Goal: Task Accomplishment & Management: Use online tool/utility

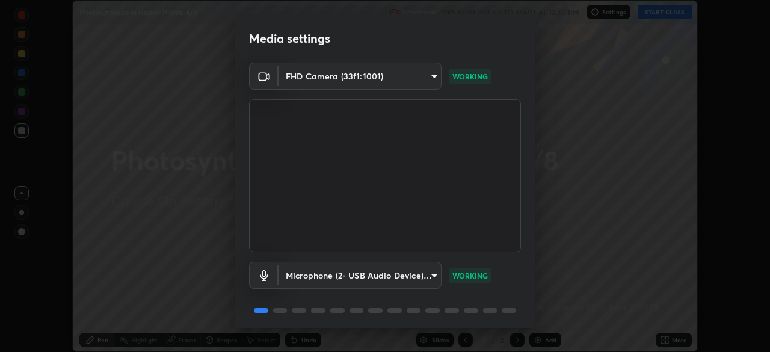
scroll to position [43, 0]
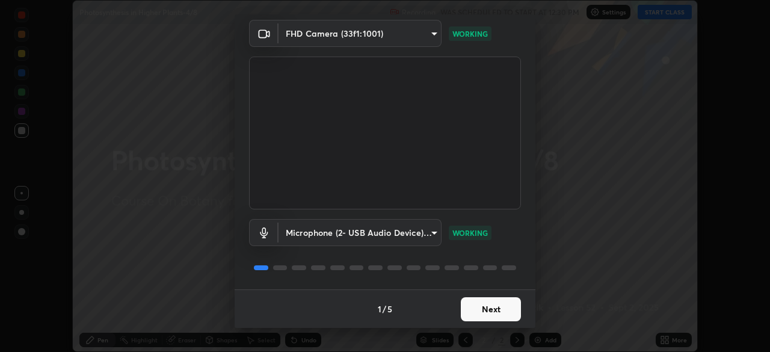
click at [501, 304] on button "Next" at bounding box center [491, 309] width 60 height 24
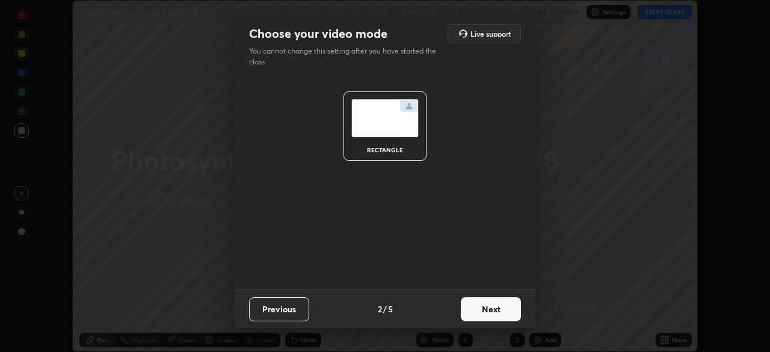
scroll to position [0, 0]
click at [494, 305] on button "Next" at bounding box center [491, 309] width 60 height 24
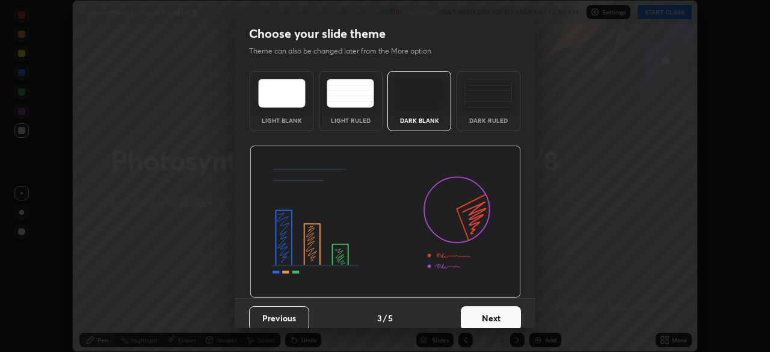
click at [487, 311] on button "Next" at bounding box center [491, 318] width 60 height 24
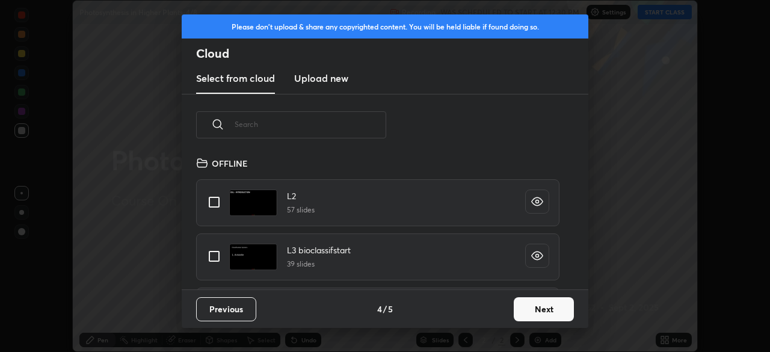
click at [370, 125] on input "text" at bounding box center [311, 124] width 152 height 51
click at [368, 126] on input "text" at bounding box center [311, 124] width 152 height 51
click at [367, 124] on input "text" at bounding box center [311, 124] width 152 height 51
type input "Phot"
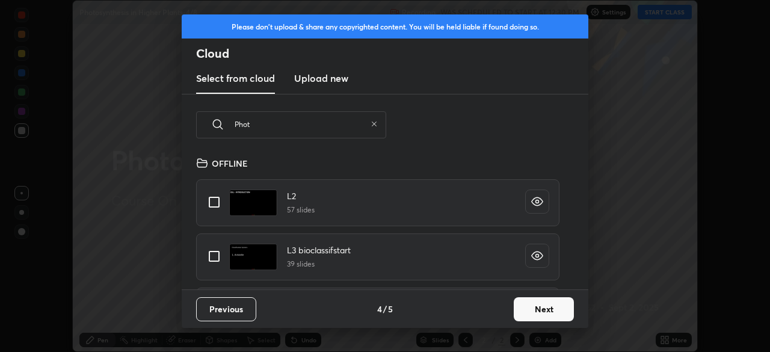
type textarea "x"
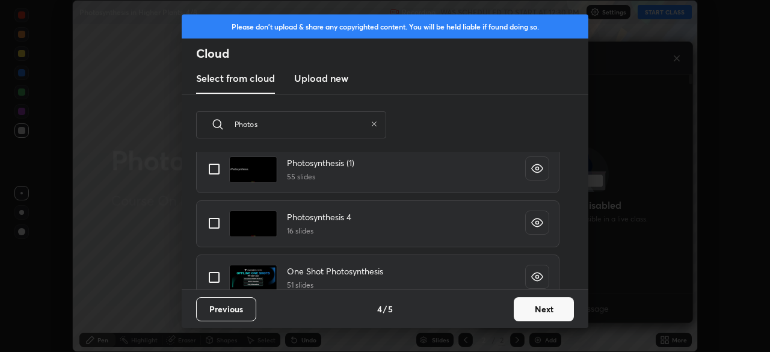
scroll to position [211, 0]
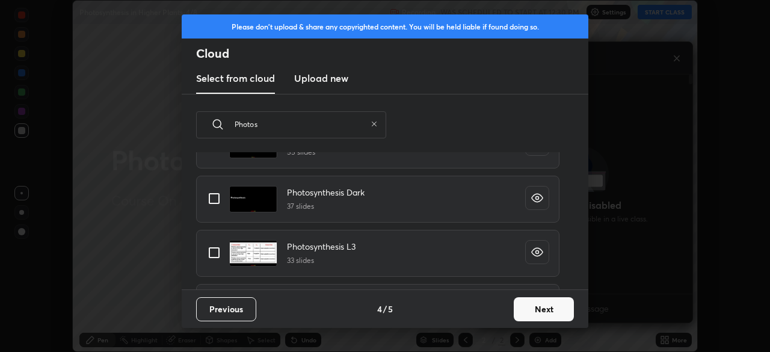
type input "Photos"
click at [215, 202] on input "grid" at bounding box center [213, 198] width 25 height 25
checkbox input "true"
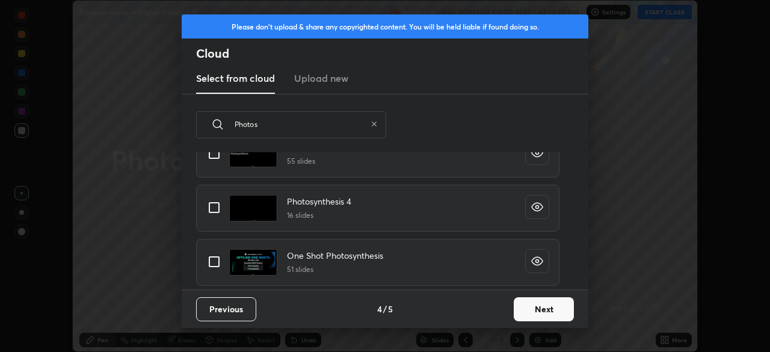
click at [217, 262] on input "grid" at bounding box center [213, 261] width 25 height 25
checkbox input "true"
click at [533, 312] on button "Next" at bounding box center [544, 309] width 60 height 24
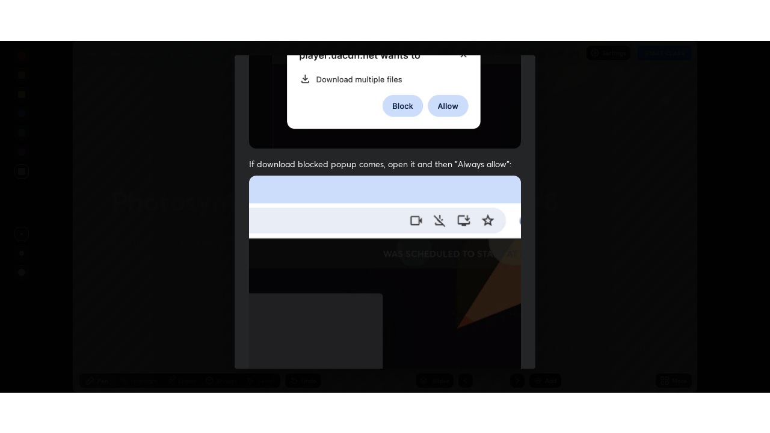
scroll to position [288, 0]
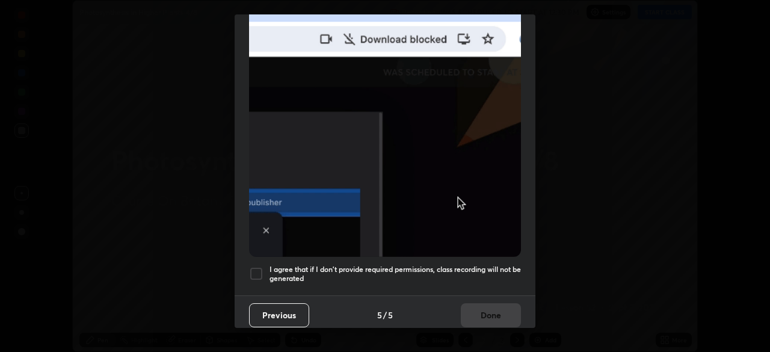
click at [407, 274] on h5 "I agree that if I don't provide required permissions, class recording will not …" at bounding box center [394, 274] width 251 height 19
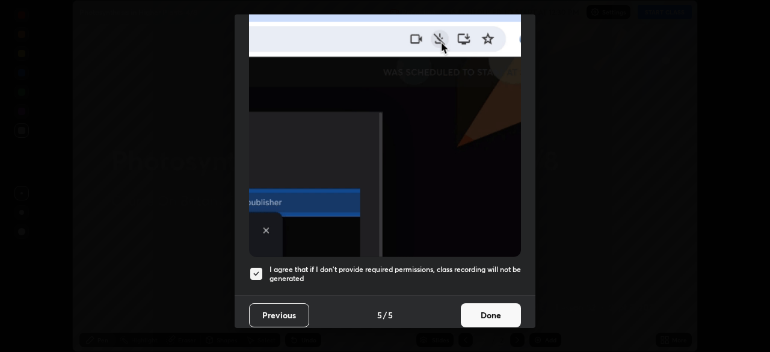
click at [490, 313] on button "Done" at bounding box center [491, 315] width 60 height 24
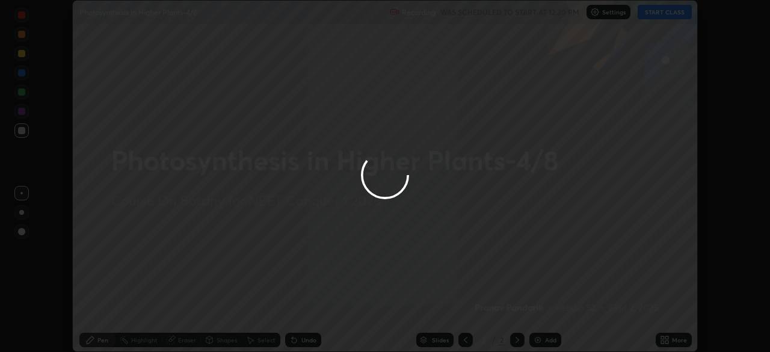
click at [464, 342] on div at bounding box center [385, 176] width 770 height 352
click at [462, 343] on icon at bounding box center [466, 340] width 10 height 10
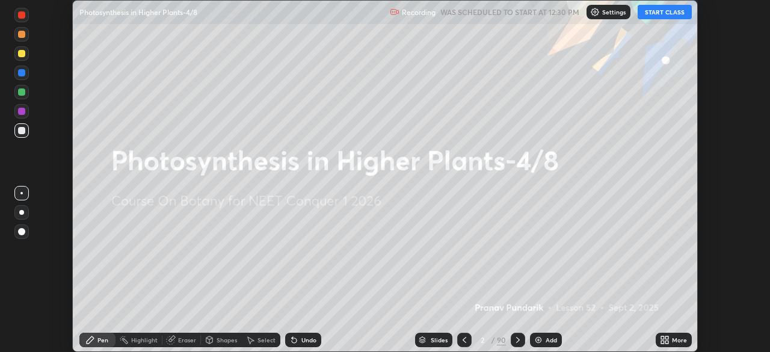
click at [547, 341] on div "Add" at bounding box center [550, 340] width 11 height 6
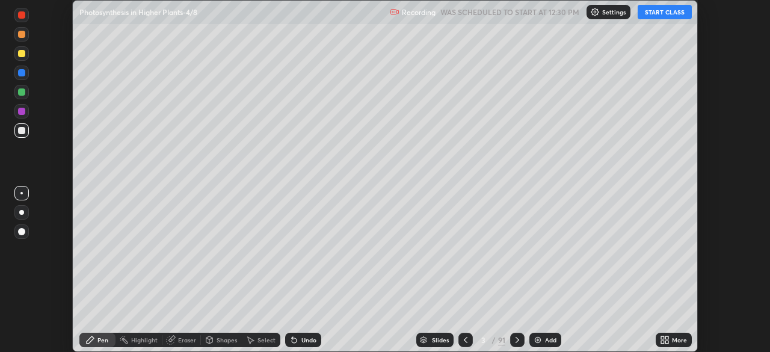
click at [663, 16] on button "START CLASS" at bounding box center [664, 12] width 54 height 14
click at [667, 340] on icon at bounding box center [666, 341] width 3 height 3
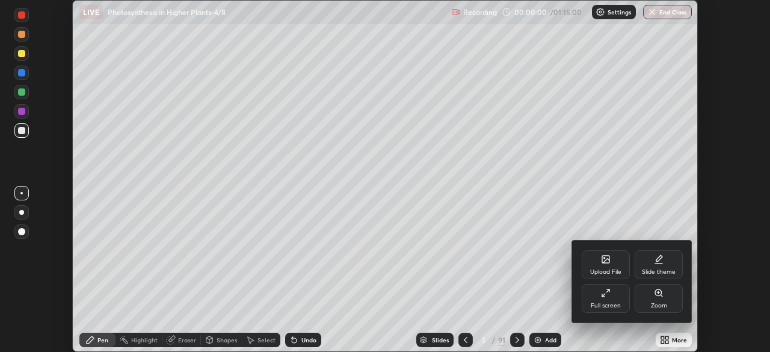
click at [614, 303] on div "Full screen" at bounding box center [606, 306] width 30 height 6
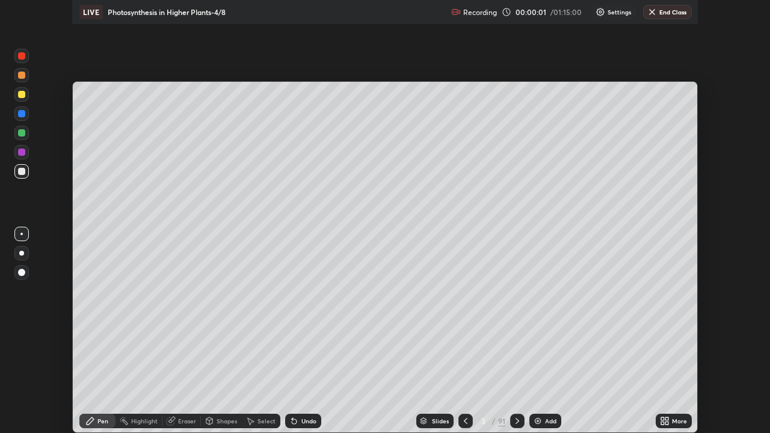
scroll to position [433, 770]
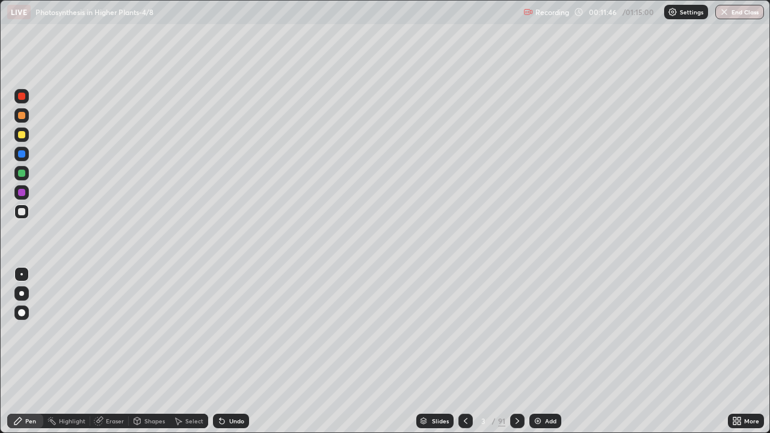
click at [551, 351] on div "Add" at bounding box center [550, 421] width 11 height 6
click at [238, 351] on div "Undo" at bounding box center [236, 421] width 15 height 6
click at [242, 351] on div "Undo" at bounding box center [236, 421] width 15 height 6
click at [236, 351] on div "Undo" at bounding box center [236, 421] width 15 height 6
click at [240, 351] on div "Undo" at bounding box center [236, 421] width 15 height 6
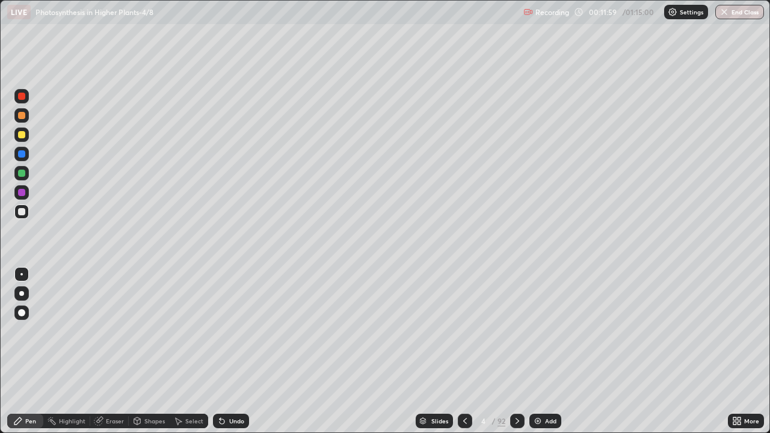
click at [241, 351] on div "Undo" at bounding box center [236, 421] width 15 height 6
click at [28, 197] on div at bounding box center [21, 192] width 14 height 14
click at [443, 351] on div "Slides" at bounding box center [439, 421] width 17 height 6
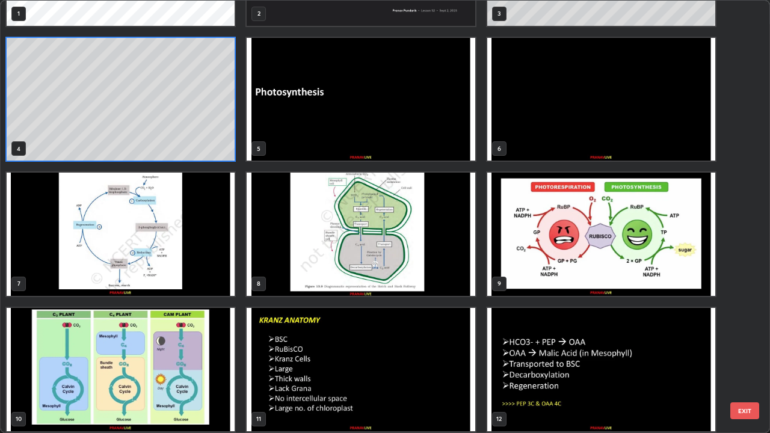
scroll to position [107, 0]
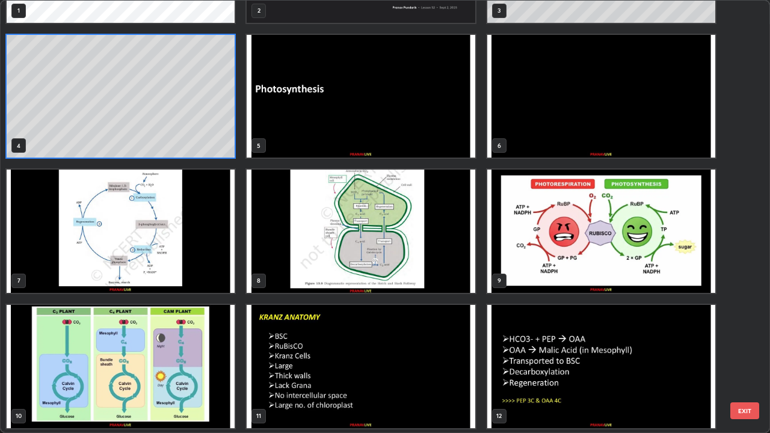
click at [551, 134] on img "grid" at bounding box center [601, 96] width 228 height 123
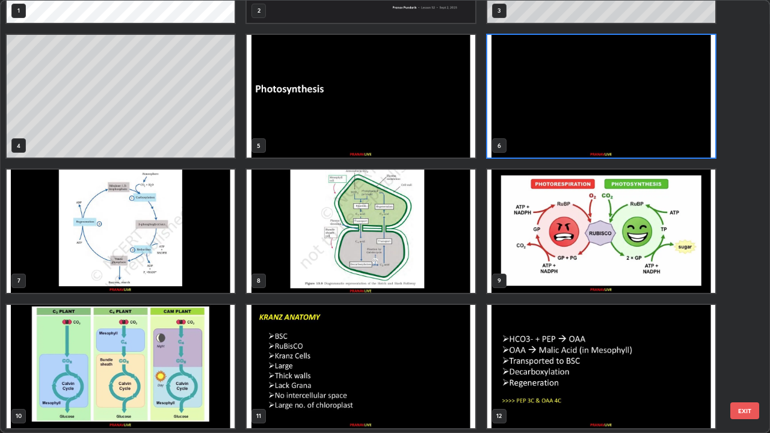
click at [550, 134] on img "grid" at bounding box center [601, 96] width 228 height 123
click at [551, 134] on img "grid" at bounding box center [601, 96] width 228 height 123
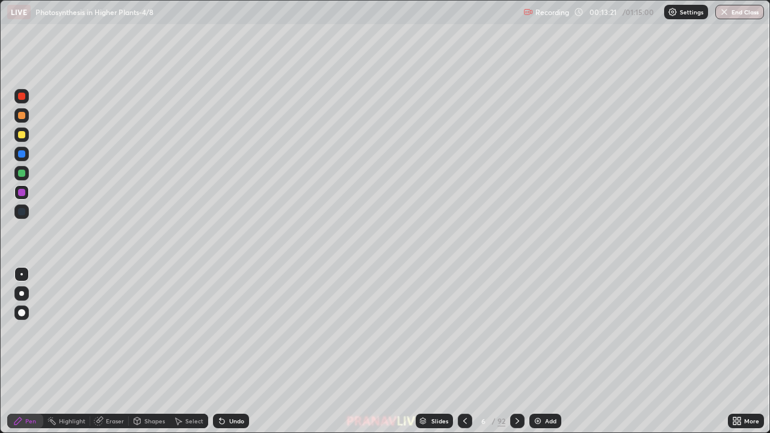
click at [551, 134] on img "grid" at bounding box center [601, 96] width 228 height 123
click at [550, 134] on img "grid" at bounding box center [601, 96] width 228 height 123
click at [539, 351] on img at bounding box center [538, 421] width 10 height 10
click at [22, 135] on div at bounding box center [21, 134] width 7 height 7
click at [22, 293] on div at bounding box center [21, 293] width 5 height 5
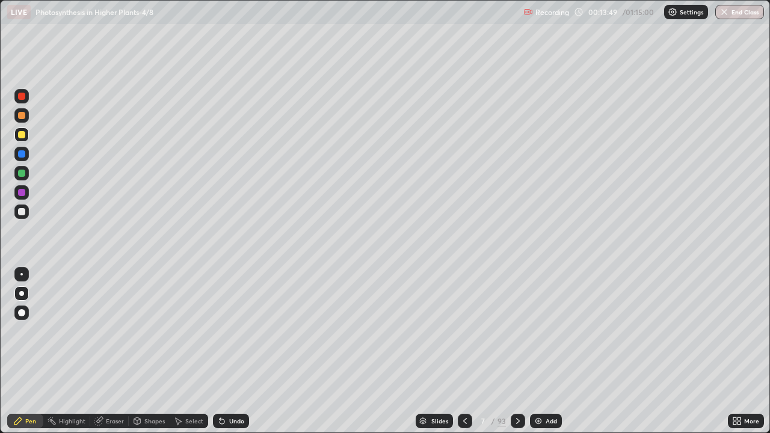
click at [554, 351] on div "Add" at bounding box center [546, 421] width 32 height 14
click at [23, 135] on div at bounding box center [21, 134] width 7 height 7
click at [224, 351] on icon at bounding box center [222, 421] width 10 height 10
click at [226, 351] on div "Undo" at bounding box center [231, 421] width 36 height 14
click at [224, 351] on icon at bounding box center [222, 421] width 10 height 10
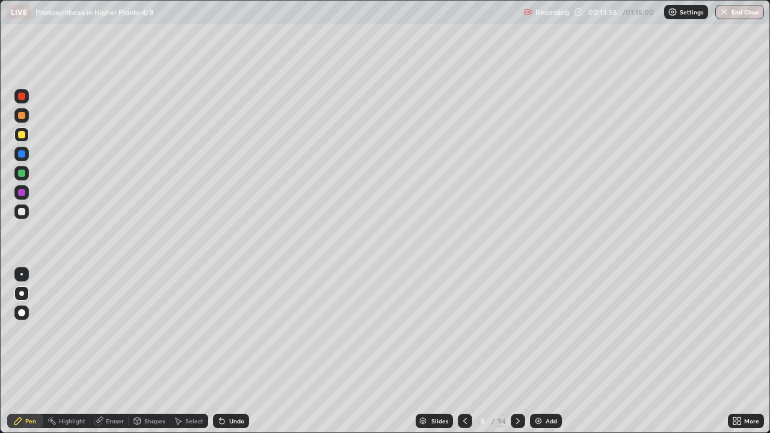
click at [226, 351] on div "Undo" at bounding box center [231, 421] width 36 height 14
click at [26, 172] on div at bounding box center [21, 173] width 14 height 14
click at [20, 189] on div at bounding box center [21, 192] width 7 height 7
click at [22, 115] on div at bounding box center [21, 115] width 7 height 7
click at [192, 351] on div "Select" at bounding box center [189, 421] width 38 height 14
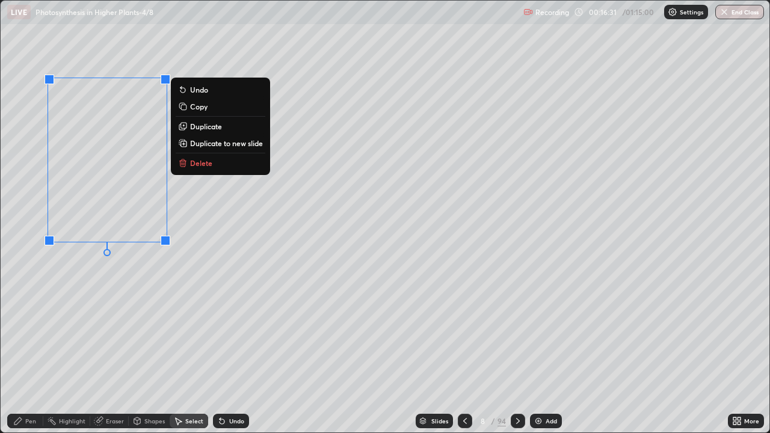
click at [22, 351] on div "Pen" at bounding box center [25, 421] width 36 height 14
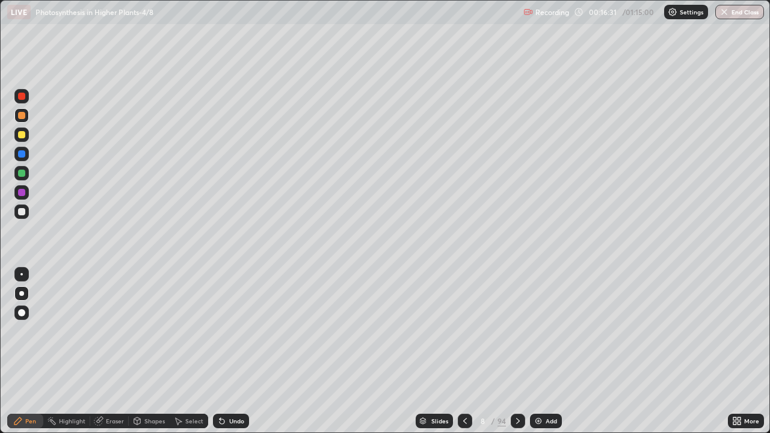
click at [22, 217] on div at bounding box center [21, 211] width 14 height 14
click at [439, 351] on div "Slides" at bounding box center [439, 421] width 17 height 6
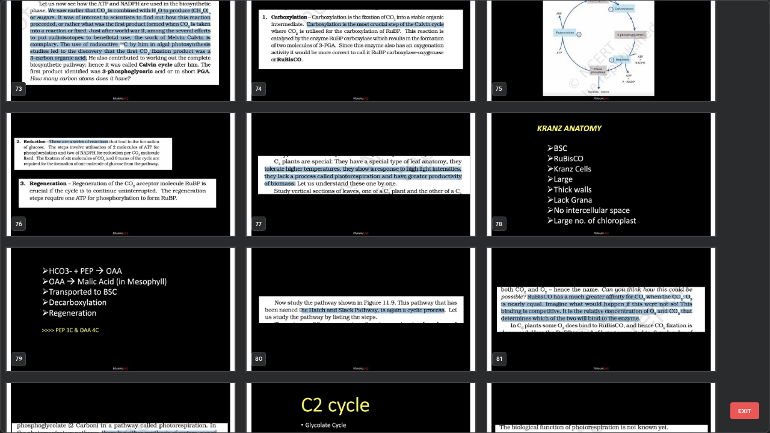
scroll to position [3285, 0]
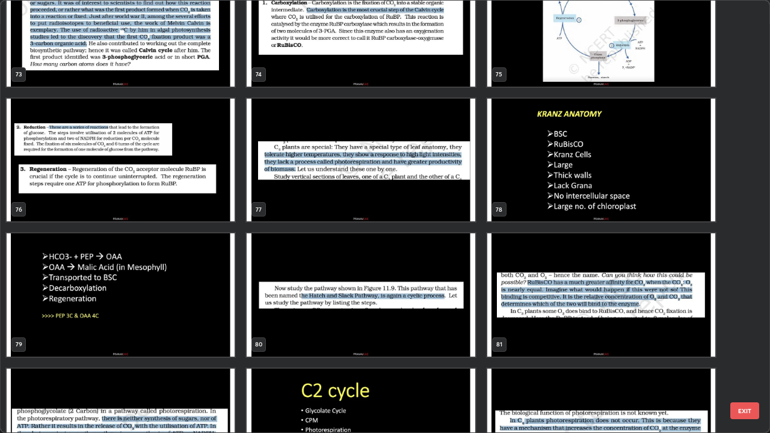
click at [539, 317] on img "grid" at bounding box center [601, 294] width 228 height 123
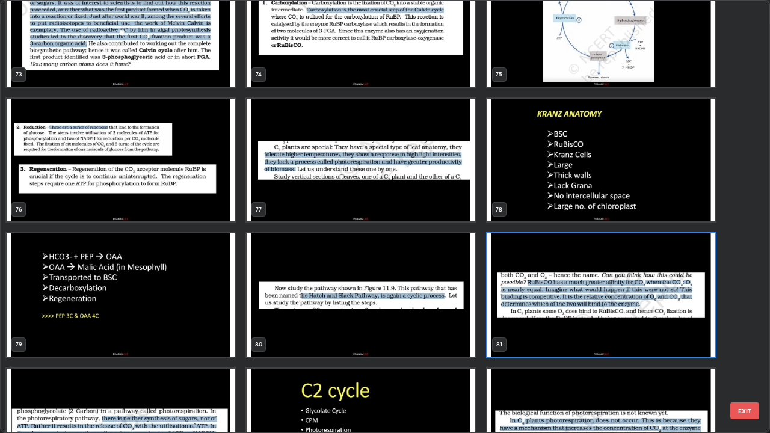
click at [536, 314] on img "grid" at bounding box center [601, 294] width 228 height 123
click at [534, 312] on img "grid" at bounding box center [601, 294] width 228 height 123
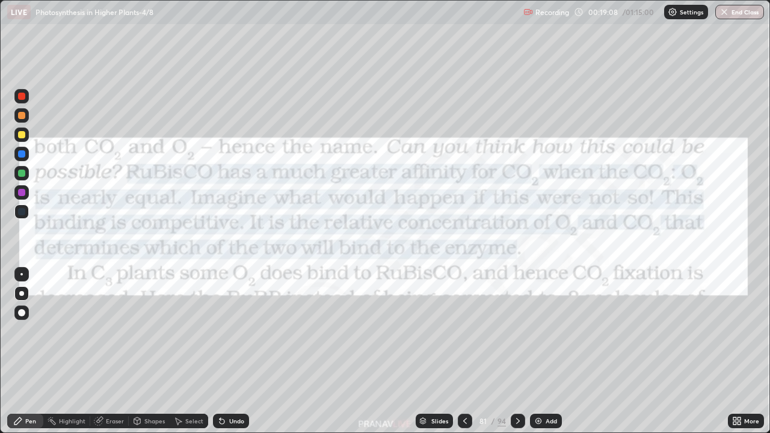
click at [156, 351] on div "Shapes" at bounding box center [154, 421] width 20 height 6
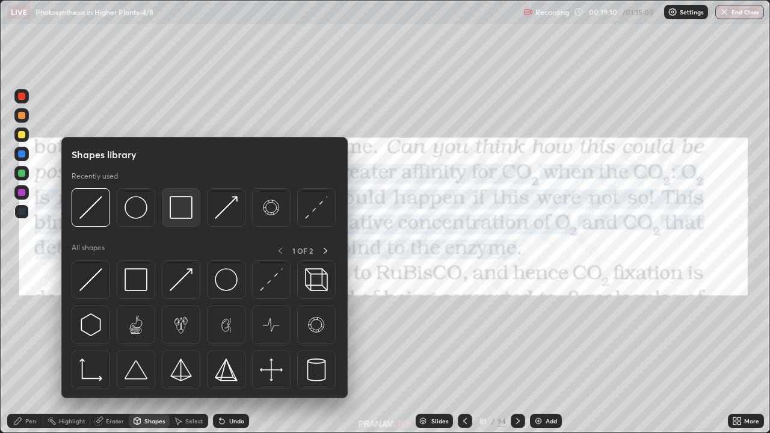
click at [173, 209] on img at bounding box center [181, 207] width 23 height 23
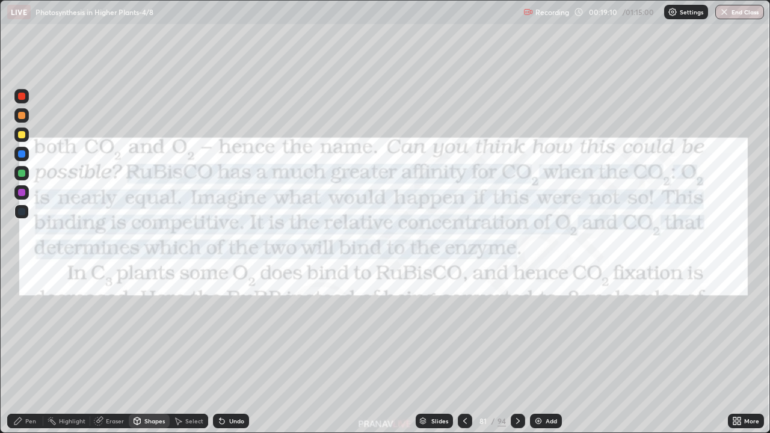
click at [28, 96] on div at bounding box center [21, 96] width 14 height 14
click at [551, 351] on div "Add" at bounding box center [546, 421] width 32 height 14
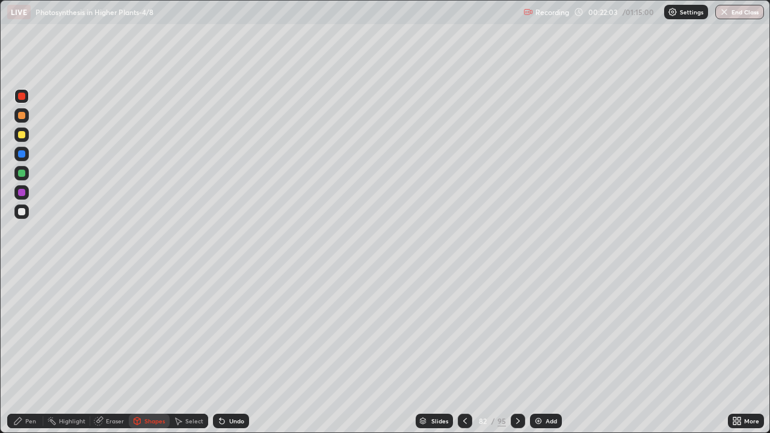
click at [22, 135] on div at bounding box center [21, 134] width 7 height 7
click at [37, 351] on div "Pen" at bounding box center [25, 421] width 36 height 14
click at [546, 351] on div "Add" at bounding box center [550, 421] width 11 height 6
click at [28, 206] on div at bounding box center [21, 211] width 14 height 19
click at [436, 351] on div "Slides" at bounding box center [439, 421] width 17 height 6
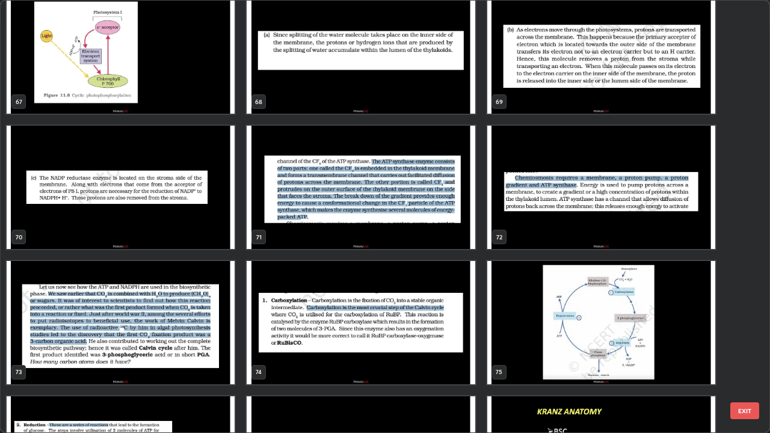
scroll to position [3020, 0]
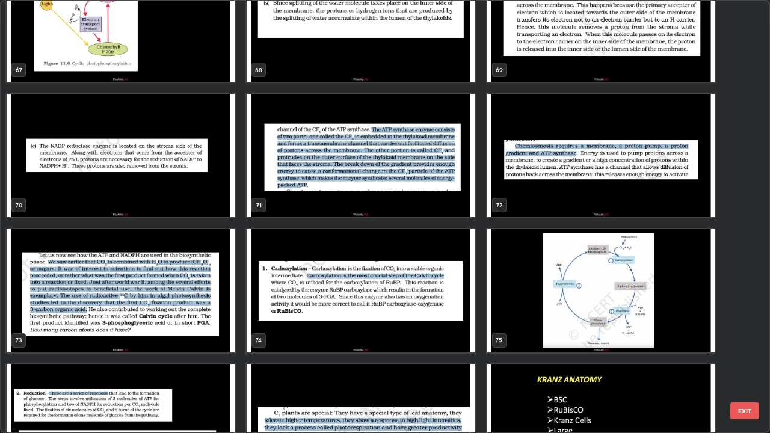
click at [384, 321] on img "grid" at bounding box center [361, 290] width 228 height 123
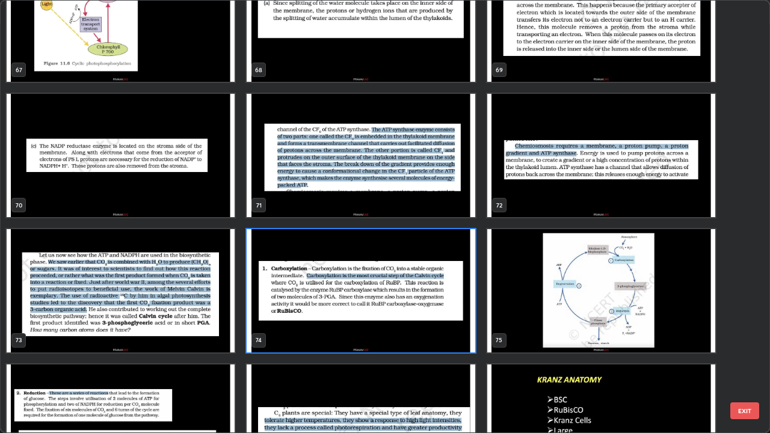
click at [384, 322] on img "grid" at bounding box center [361, 290] width 228 height 123
click at [389, 324] on img "grid" at bounding box center [361, 290] width 228 height 123
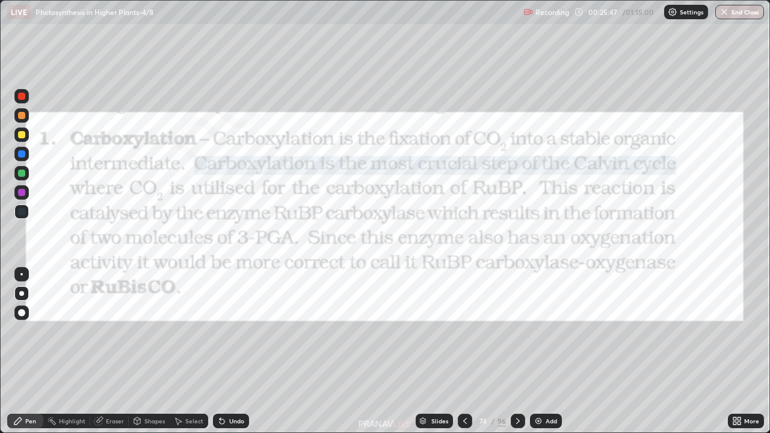
click at [392, 324] on img "grid" at bounding box center [361, 290] width 228 height 123
click at [559, 351] on div "Add" at bounding box center [546, 421] width 32 height 14
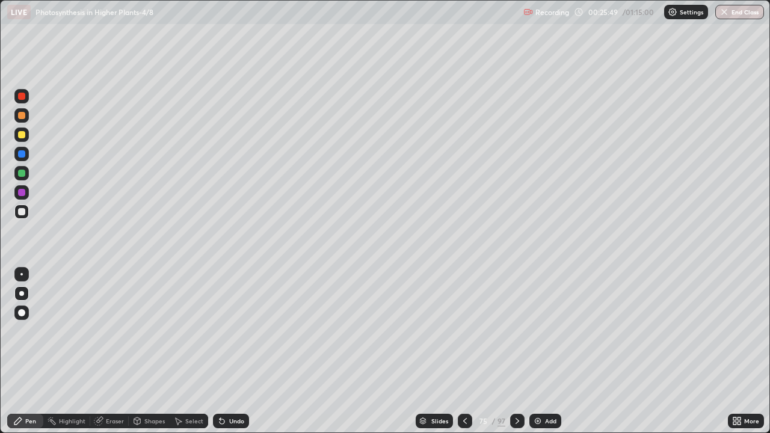
click at [25, 137] on div at bounding box center [21, 134] width 7 height 7
click at [242, 351] on div "Undo" at bounding box center [236, 421] width 15 height 6
click at [247, 351] on div "Undo" at bounding box center [231, 421] width 36 height 14
click at [246, 351] on div "Undo" at bounding box center [231, 421] width 36 height 14
click at [241, 351] on div "Undo" at bounding box center [231, 421] width 36 height 14
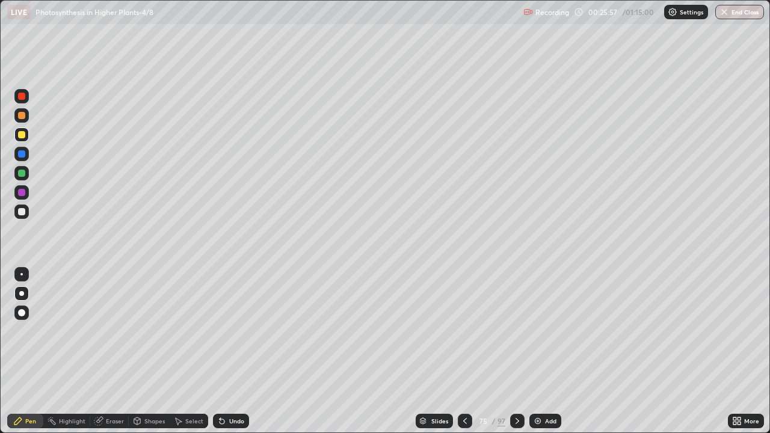
click at [238, 351] on div "Undo" at bounding box center [231, 421] width 36 height 14
click at [235, 351] on div "Undo" at bounding box center [236, 421] width 15 height 6
click at [20, 210] on div at bounding box center [21, 211] width 7 height 7
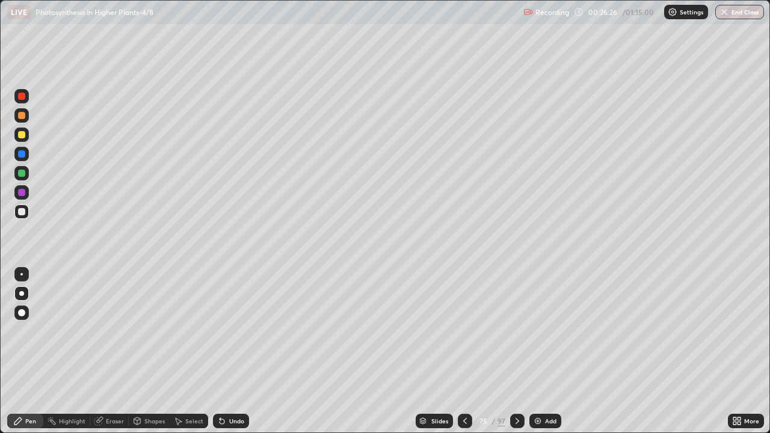
click at [28, 158] on div at bounding box center [21, 154] width 14 height 14
click at [22, 135] on div at bounding box center [21, 134] width 7 height 7
click at [22, 212] on div at bounding box center [21, 211] width 7 height 7
click at [199, 351] on div "Select" at bounding box center [189, 421] width 38 height 14
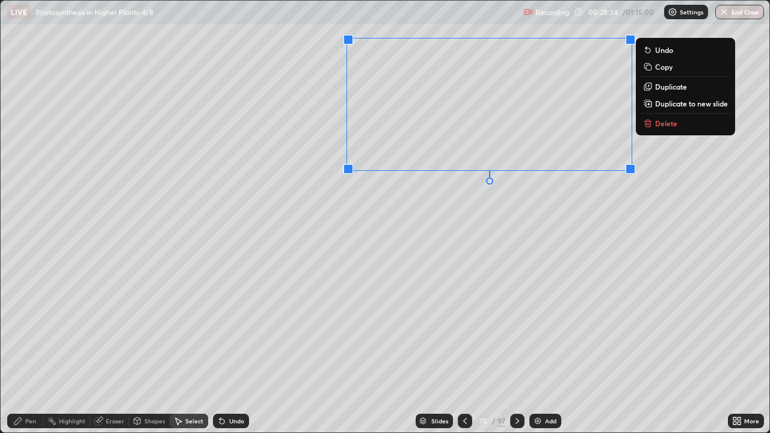
click at [29, 351] on div "Pen" at bounding box center [30, 421] width 11 height 6
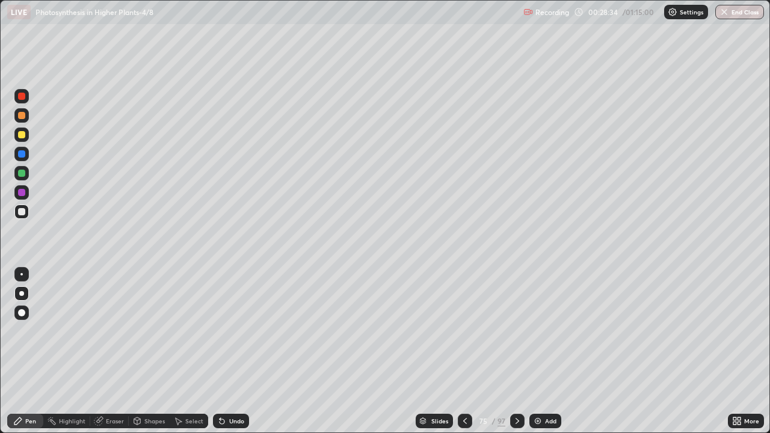
click at [18, 218] on div at bounding box center [21, 211] width 14 height 14
click at [24, 195] on div at bounding box center [21, 192] width 7 height 7
click at [26, 147] on div at bounding box center [21, 153] width 14 height 19
click at [26, 213] on div at bounding box center [21, 211] width 14 height 14
click at [191, 351] on div "Select" at bounding box center [194, 421] width 18 height 6
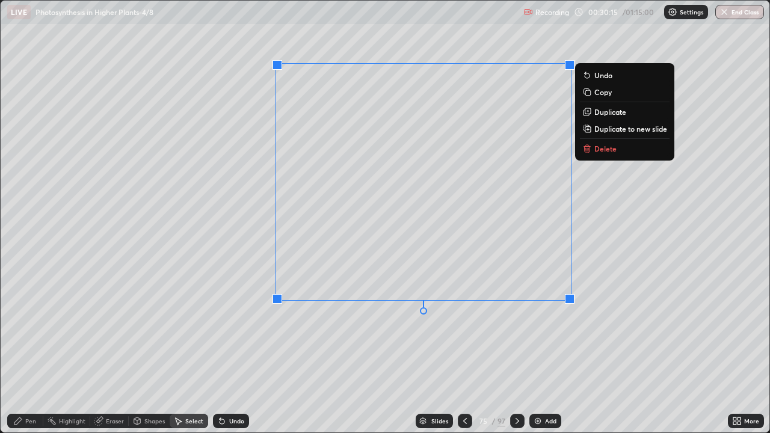
click at [34, 351] on div "Pen" at bounding box center [30, 421] width 11 height 6
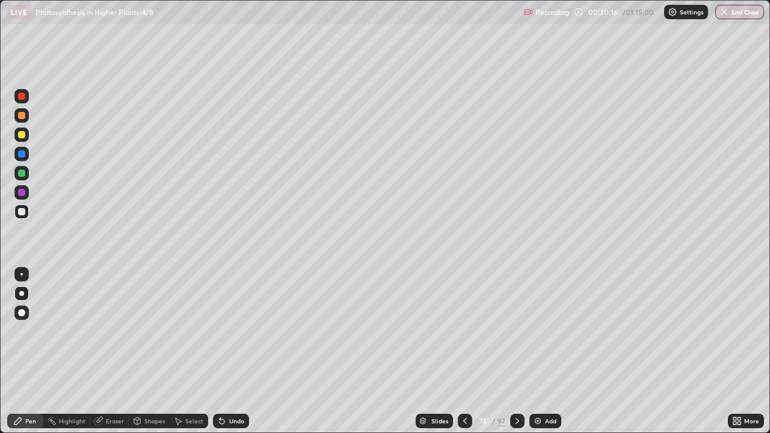
click at [25, 206] on div at bounding box center [21, 211] width 14 height 14
click at [242, 351] on div "Undo" at bounding box center [231, 421] width 36 height 14
click at [22, 135] on div at bounding box center [21, 134] width 7 height 7
click at [20, 216] on div at bounding box center [21, 211] width 14 height 14
click at [25, 136] on div at bounding box center [21, 134] width 7 height 7
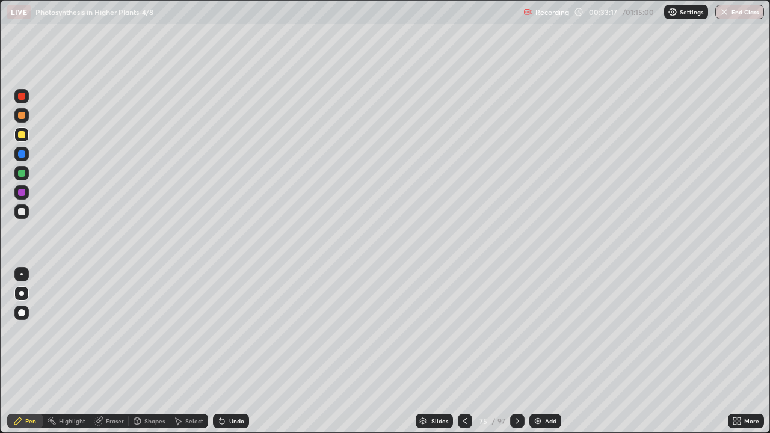
click at [20, 153] on div at bounding box center [21, 153] width 7 height 7
click at [23, 150] on div at bounding box center [21, 153] width 7 height 7
click at [23, 216] on div at bounding box center [21, 211] width 14 height 14
click at [22, 213] on div at bounding box center [21, 211] width 7 height 7
click at [229, 351] on div "Undo" at bounding box center [236, 421] width 15 height 6
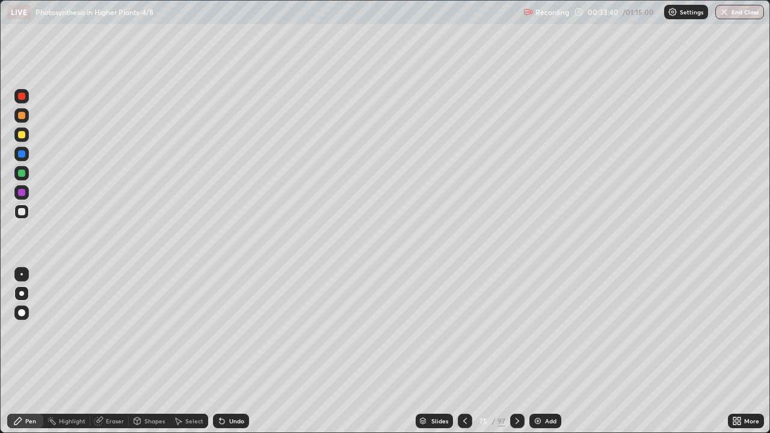
click at [232, 351] on div "Undo" at bounding box center [236, 421] width 15 height 6
click at [22, 193] on div at bounding box center [21, 192] width 7 height 7
click at [22, 135] on div at bounding box center [21, 134] width 7 height 7
click at [18, 158] on div at bounding box center [21, 154] width 14 height 14
click at [443, 351] on div "Slides" at bounding box center [434, 421] width 37 height 14
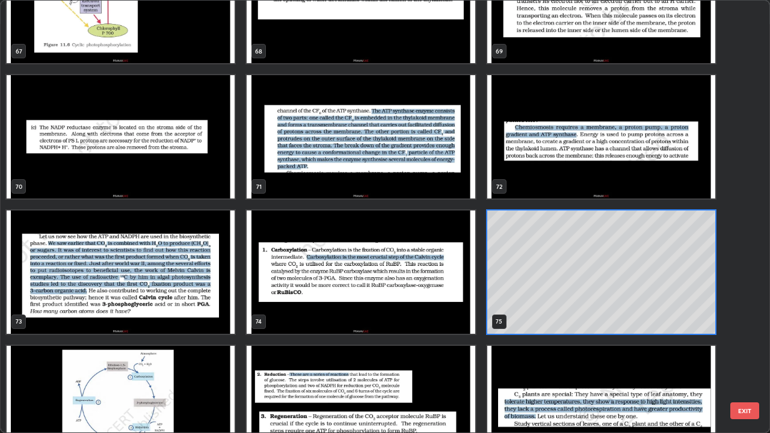
scroll to position [3040, 0]
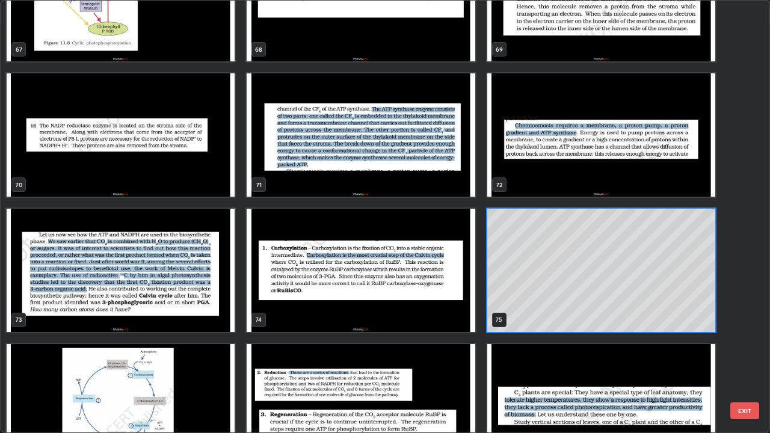
click at [448, 298] on img "grid" at bounding box center [361, 270] width 228 height 123
click at [450, 293] on img "grid" at bounding box center [361, 270] width 228 height 123
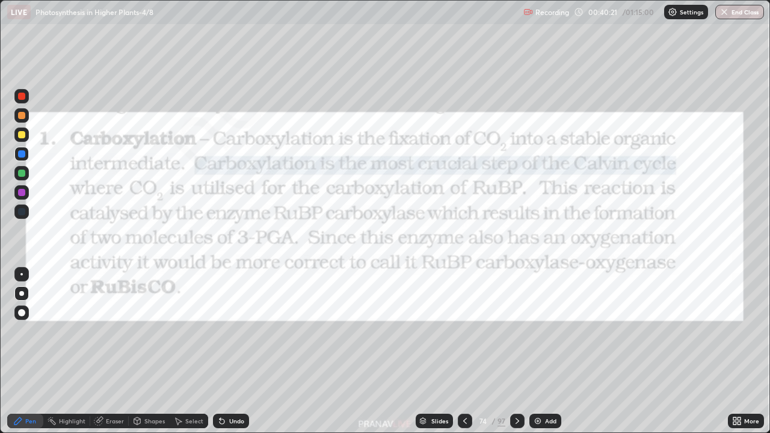
click at [450, 293] on img "grid" at bounding box center [361, 270] width 228 height 123
click at [451, 292] on img "grid" at bounding box center [361, 270] width 228 height 123
click at [441, 351] on div "Slides" at bounding box center [439, 421] width 17 height 6
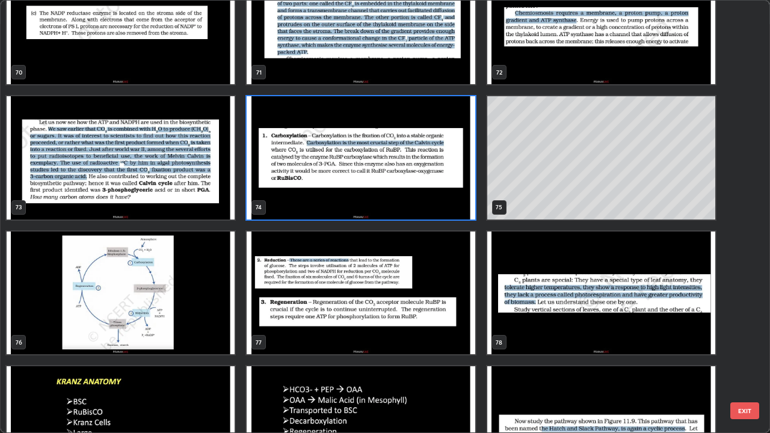
scroll to position [3150, 0]
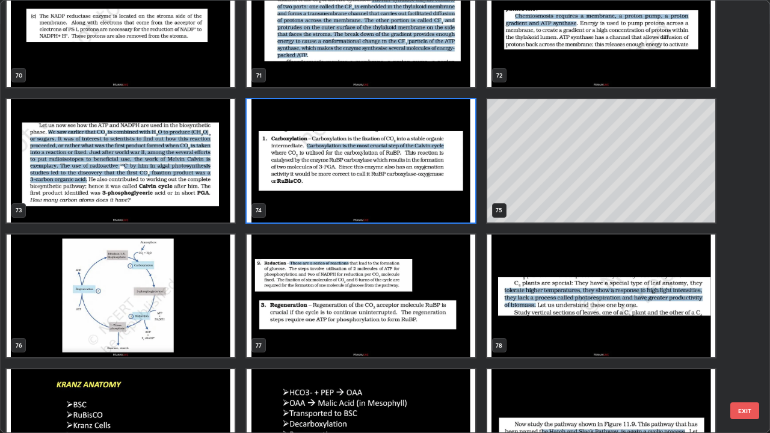
click at [227, 321] on img "grid" at bounding box center [121, 296] width 228 height 123
click at [227, 319] on img "grid" at bounding box center [121, 296] width 228 height 123
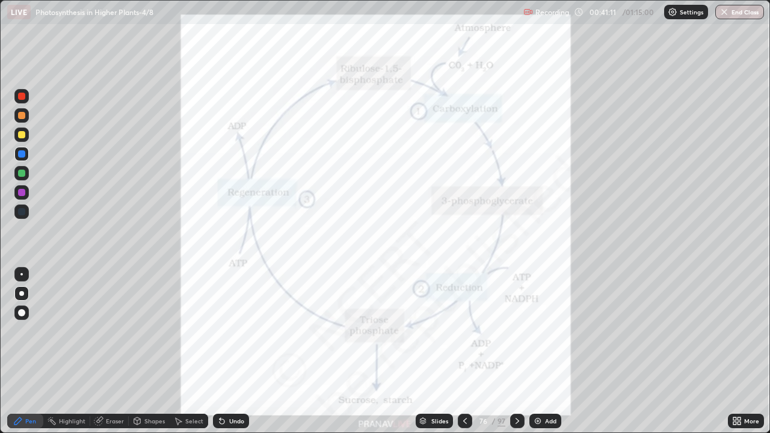
click at [225, 316] on img "grid" at bounding box center [121, 296] width 228 height 123
click at [398, 351] on div "Slides 76 / 97 Add" at bounding box center [488, 421] width 479 height 24
click at [437, 351] on div "Slides" at bounding box center [439, 421] width 17 height 6
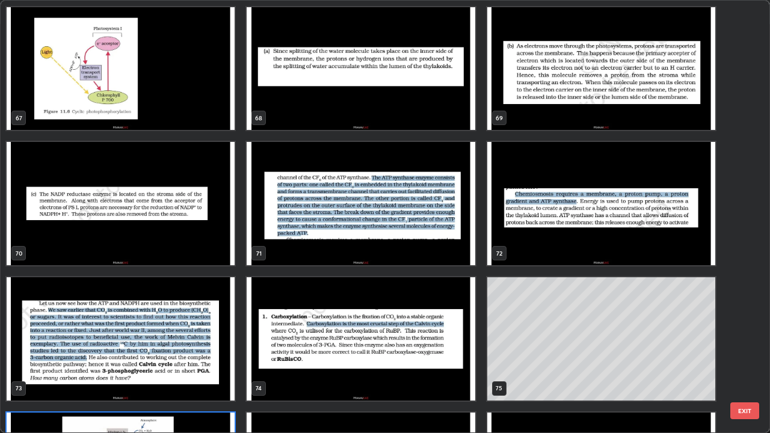
scroll to position [2965, 0]
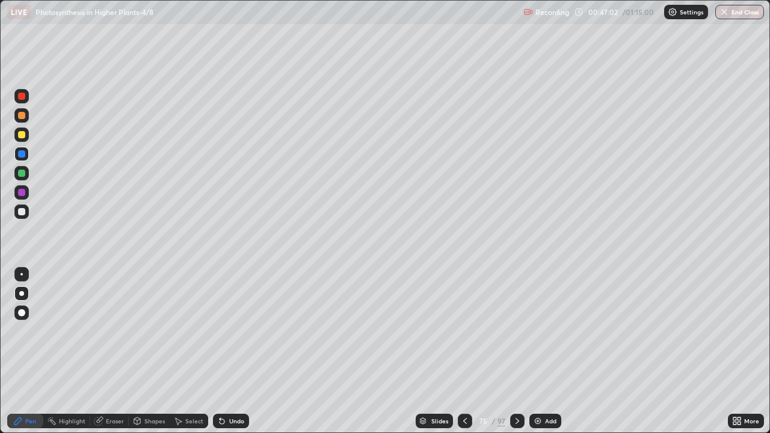
click at [439, 351] on div "Slides" at bounding box center [439, 421] width 17 height 6
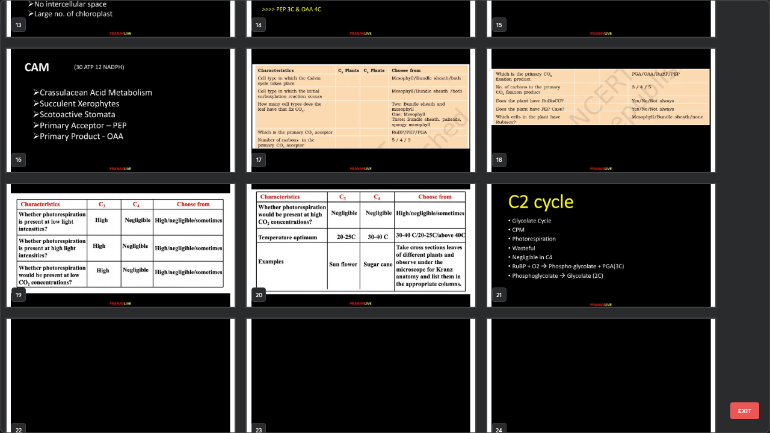
scroll to position [687, 0]
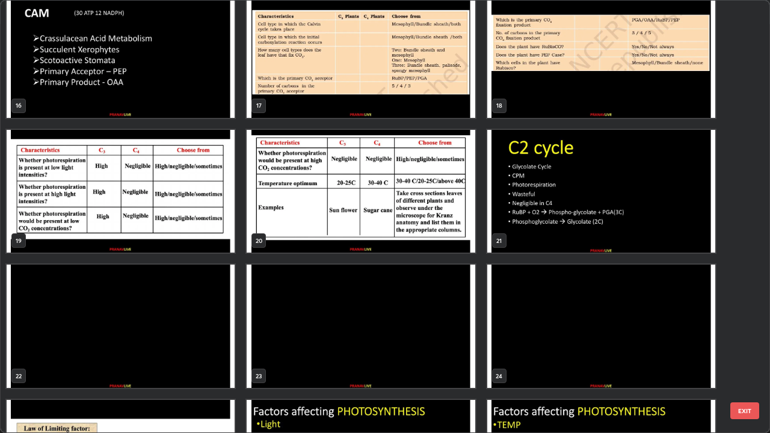
click at [465, 243] on img "grid" at bounding box center [361, 191] width 228 height 123
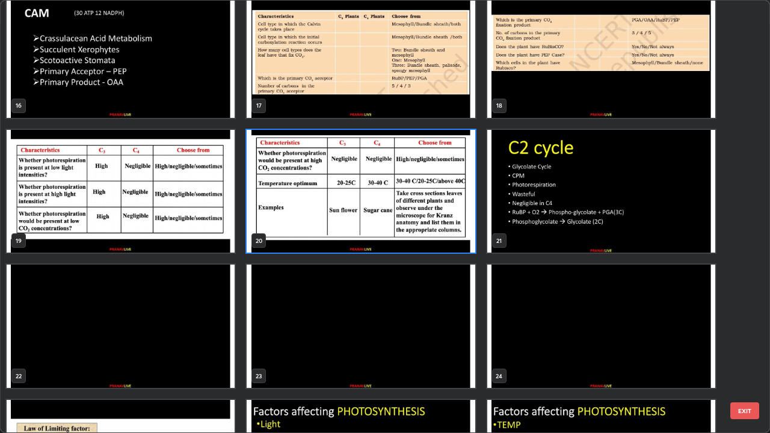
click at [465, 244] on img "grid" at bounding box center [361, 191] width 228 height 123
click at [467, 243] on img "grid" at bounding box center [361, 191] width 228 height 123
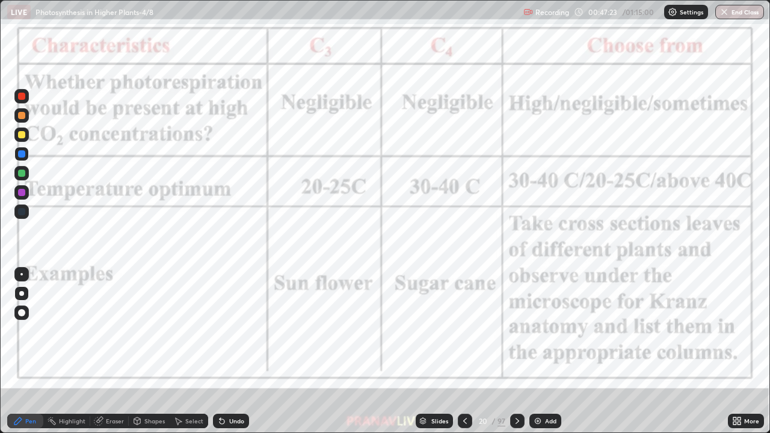
click at [467, 242] on img "grid" at bounding box center [361, 191] width 228 height 123
click at [467, 241] on img "grid" at bounding box center [361, 191] width 228 height 123
click at [541, 351] on div "Add" at bounding box center [545, 421] width 32 height 14
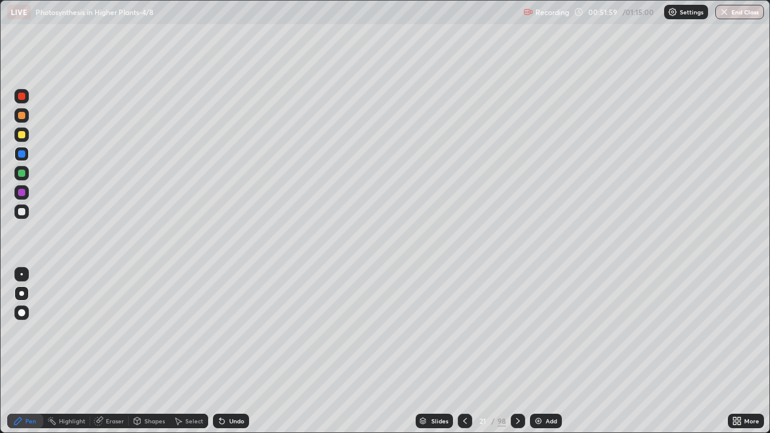
click at [518, 351] on div at bounding box center [518, 421] width 14 height 14
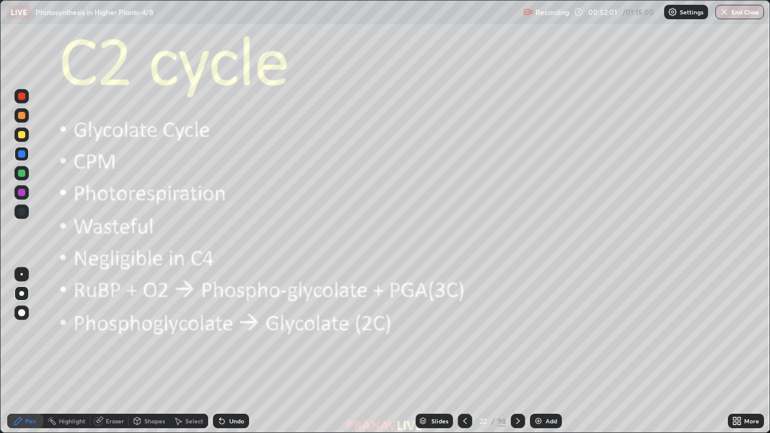
click at [26, 135] on div at bounding box center [21, 134] width 14 height 14
click at [555, 351] on div "Add" at bounding box center [546, 421] width 32 height 14
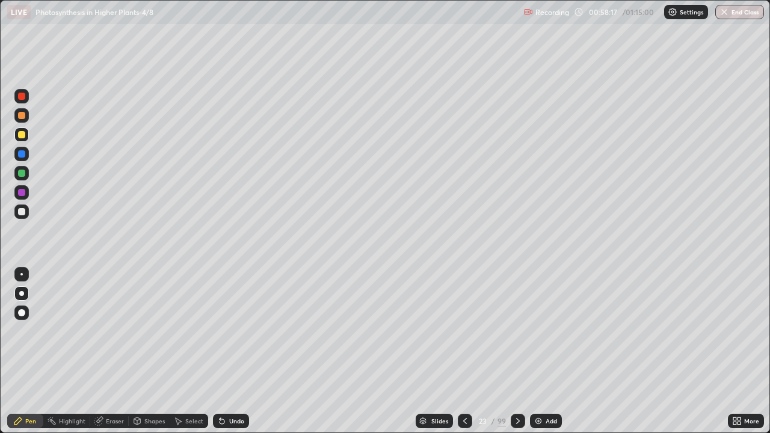
click at [734, 18] on button "End Class" at bounding box center [739, 12] width 49 height 14
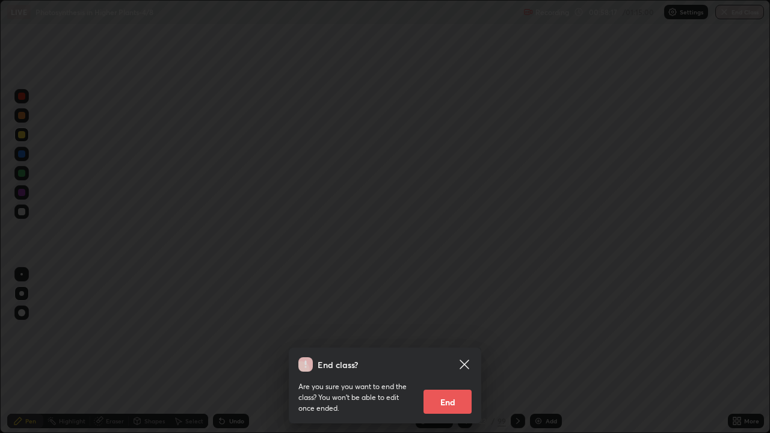
click at [446, 351] on button "End" at bounding box center [447, 402] width 48 height 24
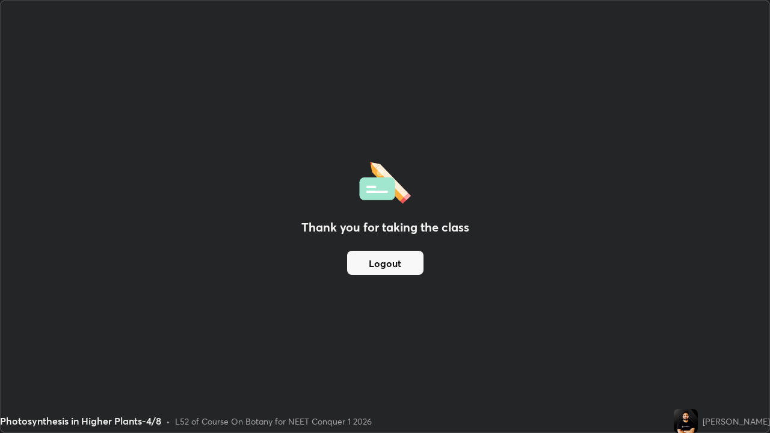
click at [400, 272] on button "Logout" at bounding box center [385, 263] width 76 height 24
click at [403, 262] on button "Logout" at bounding box center [385, 263] width 76 height 24
